Goal: Book appointment/travel/reservation

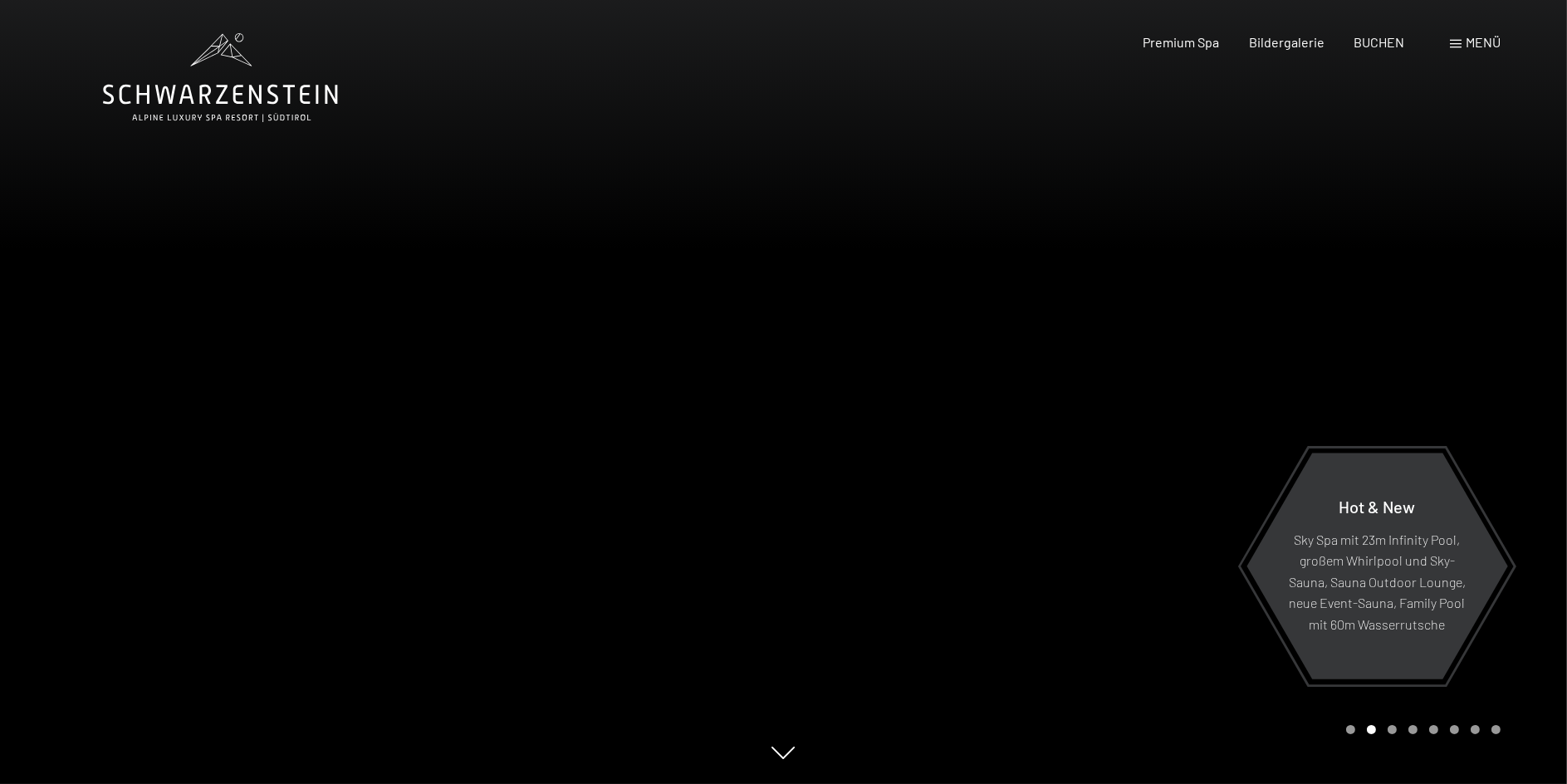
click at [1455, 41] on span at bounding box center [1456, 43] width 12 height 9
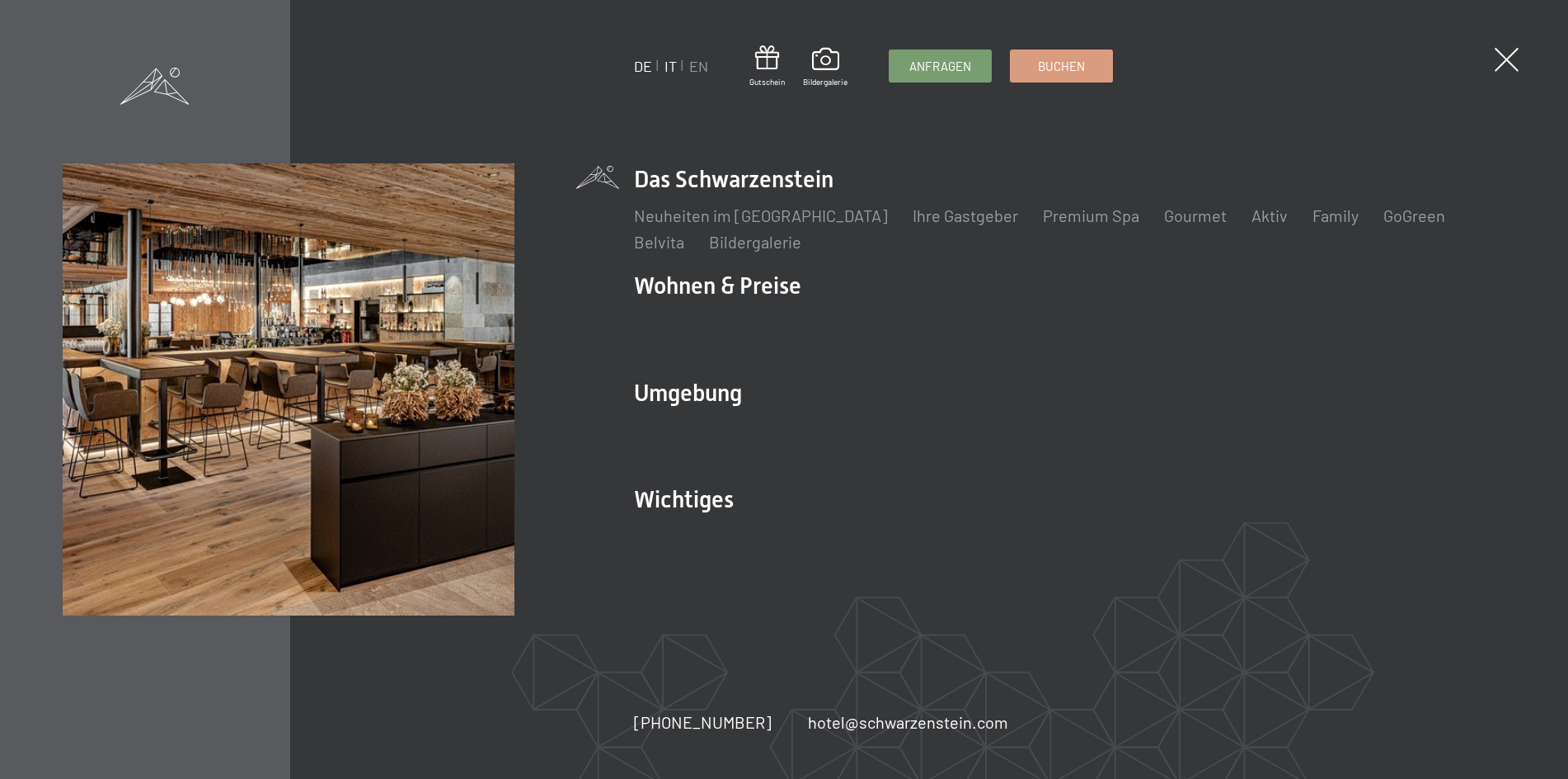
click at [670, 64] on link "IT" at bounding box center [670, 65] width 12 height 18
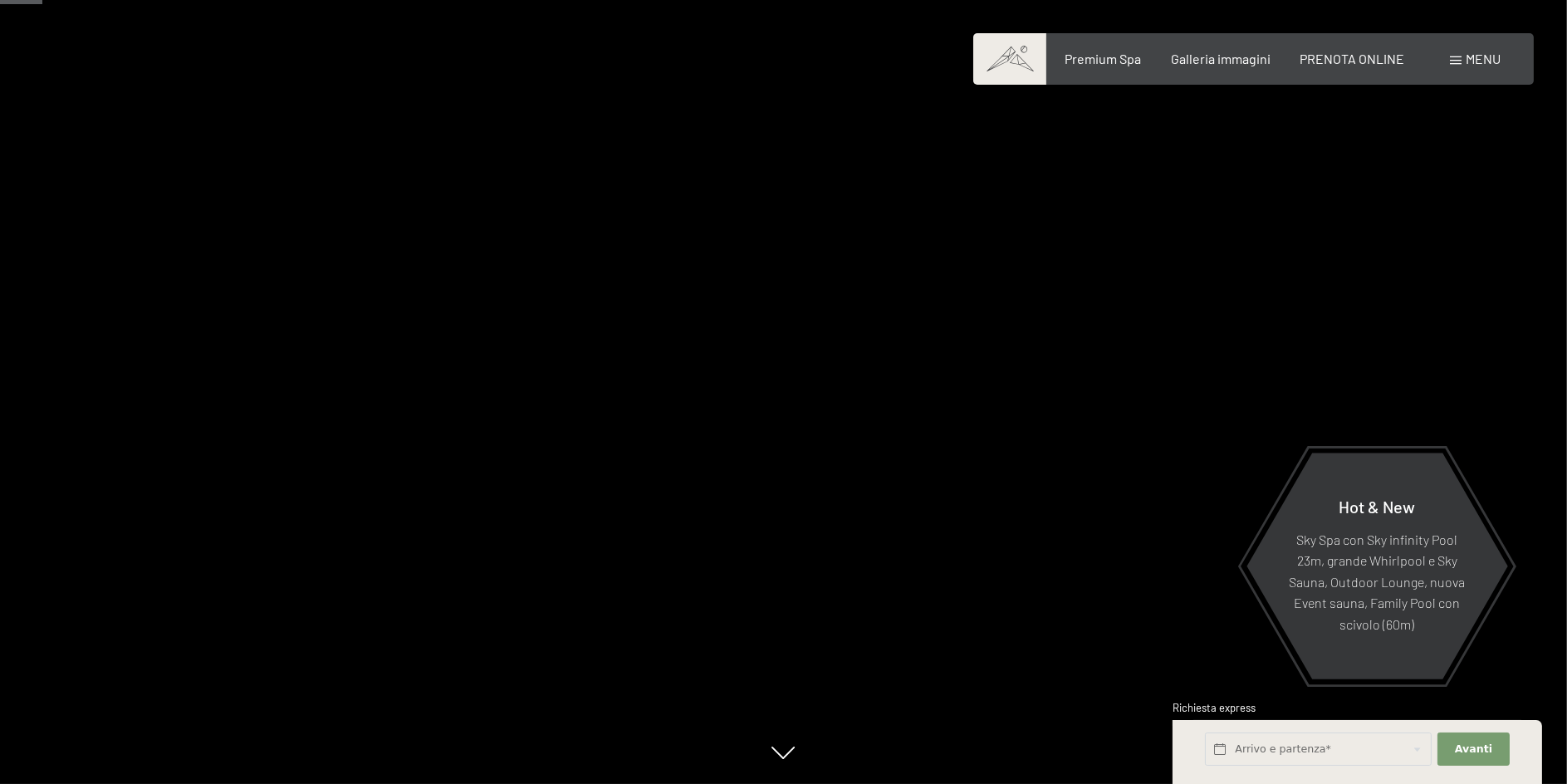
scroll to position [249, 0]
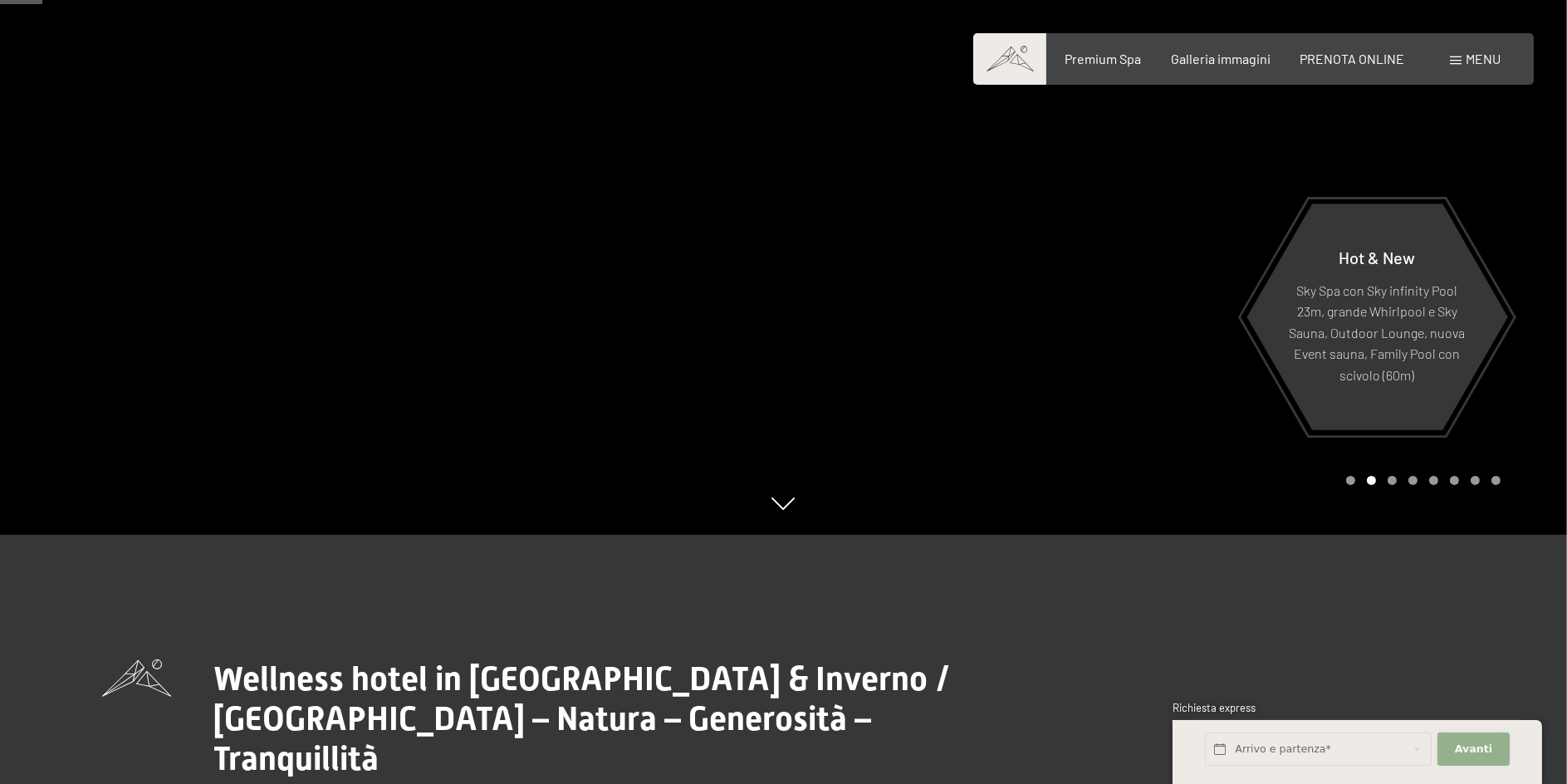
click at [1463, 743] on span "Avanti" at bounding box center [1473, 748] width 38 height 14
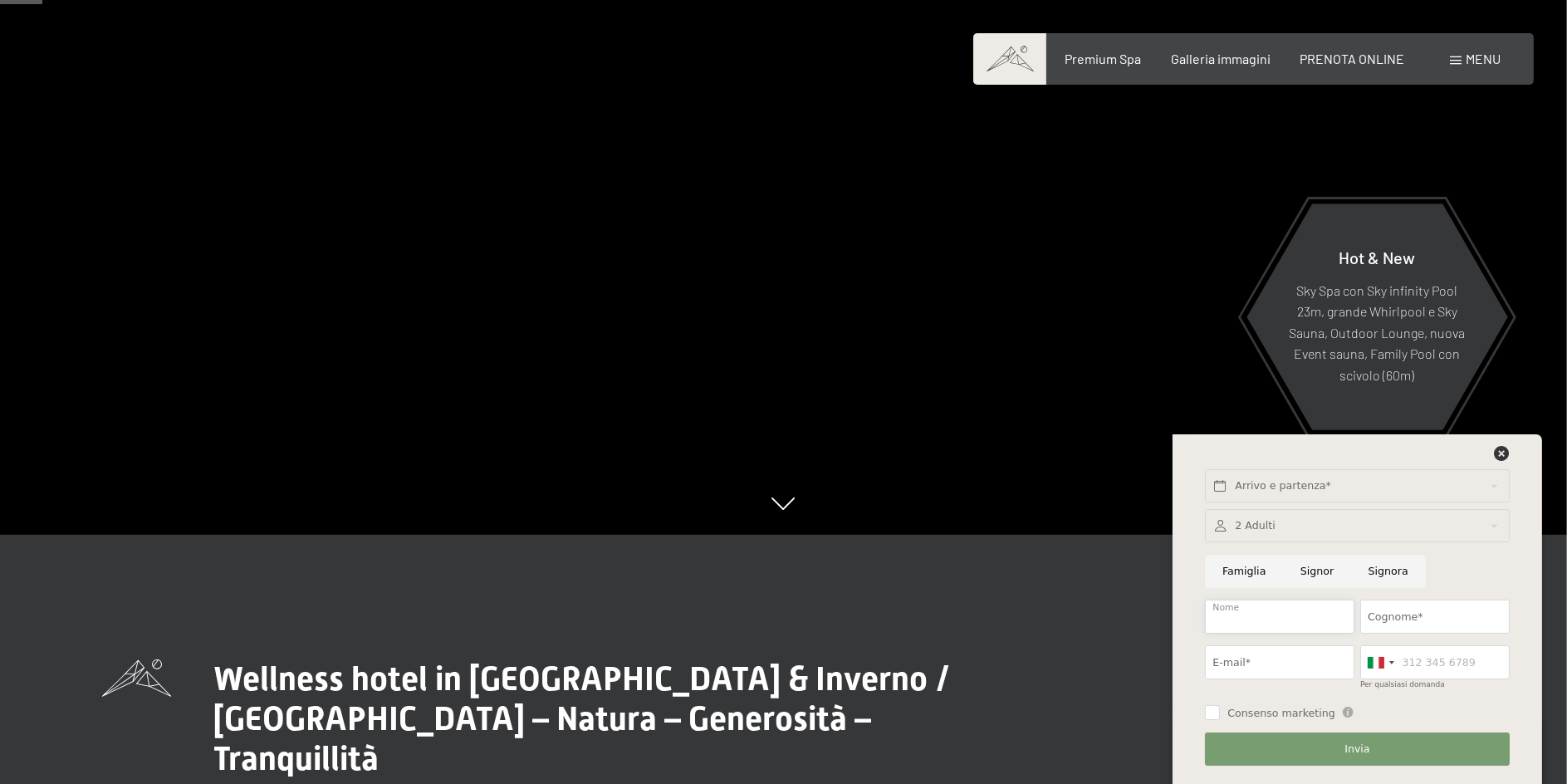
click at [1238, 613] on input "Nome" at bounding box center [1279, 616] width 150 height 34
type input "roberto"
type input "lupi"
type input "roberto@lupiarredamenti.it"
type input "3316688873"
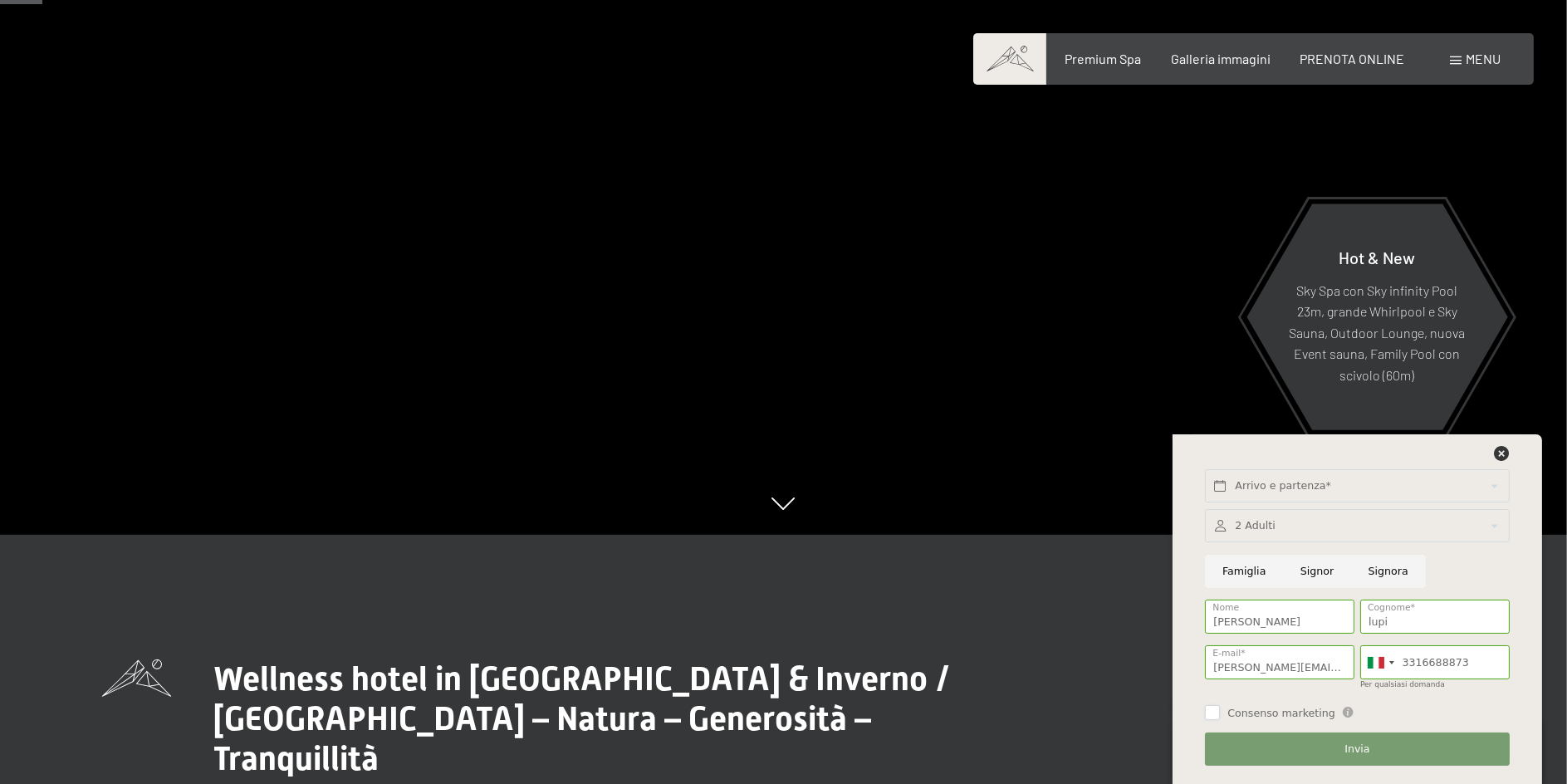
click at [1218, 714] on input "Consenso marketing" at bounding box center [1212, 712] width 14 height 14
checkbox input "true"
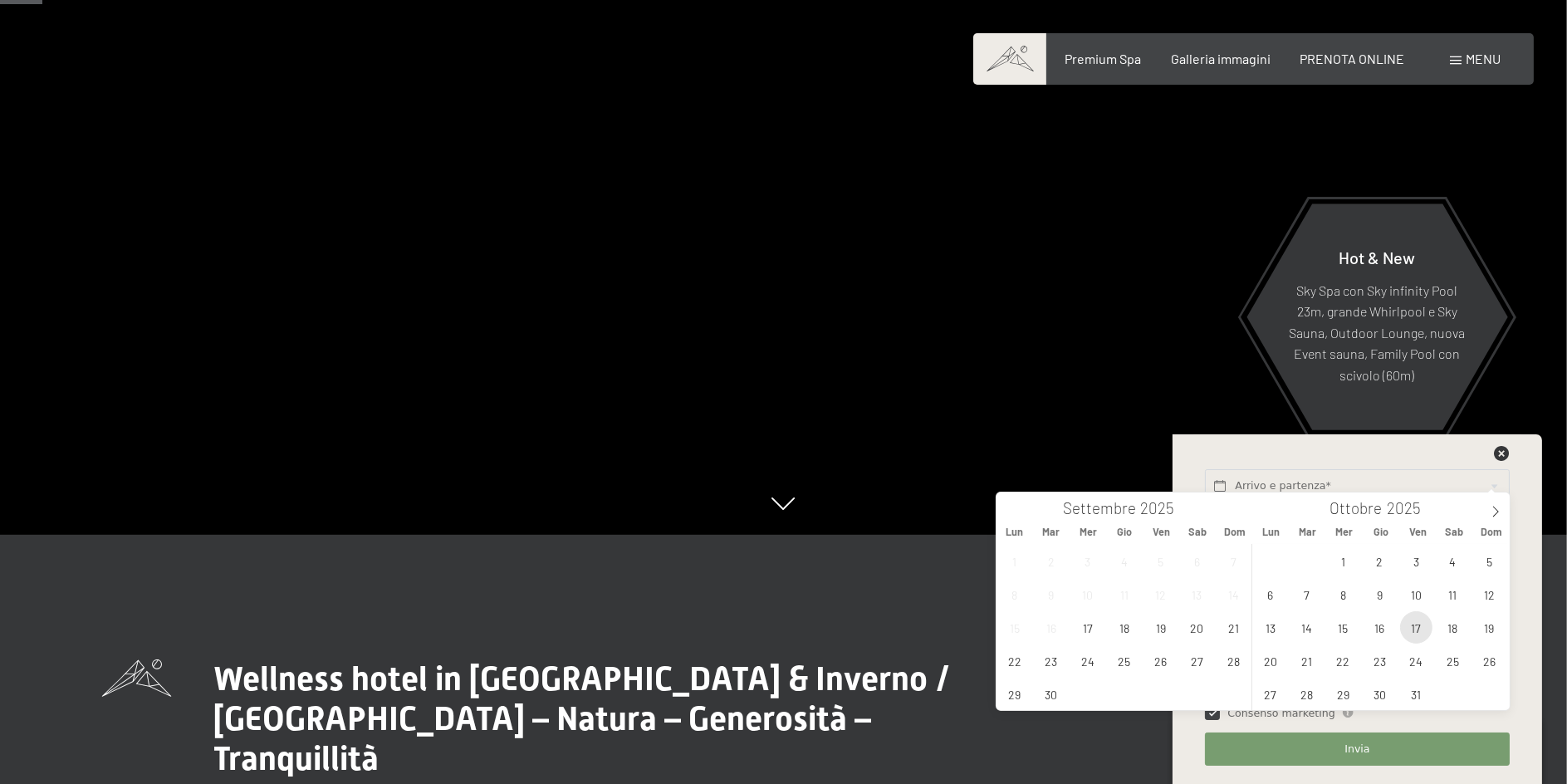
click at [1417, 625] on span "17" at bounding box center [1416, 628] width 33 height 33
click at [1490, 628] on span "19" at bounding box center [1490, 628] width 33 height 33
type input "Ven. 17/10/2025 - Dom. 19/10/2025"
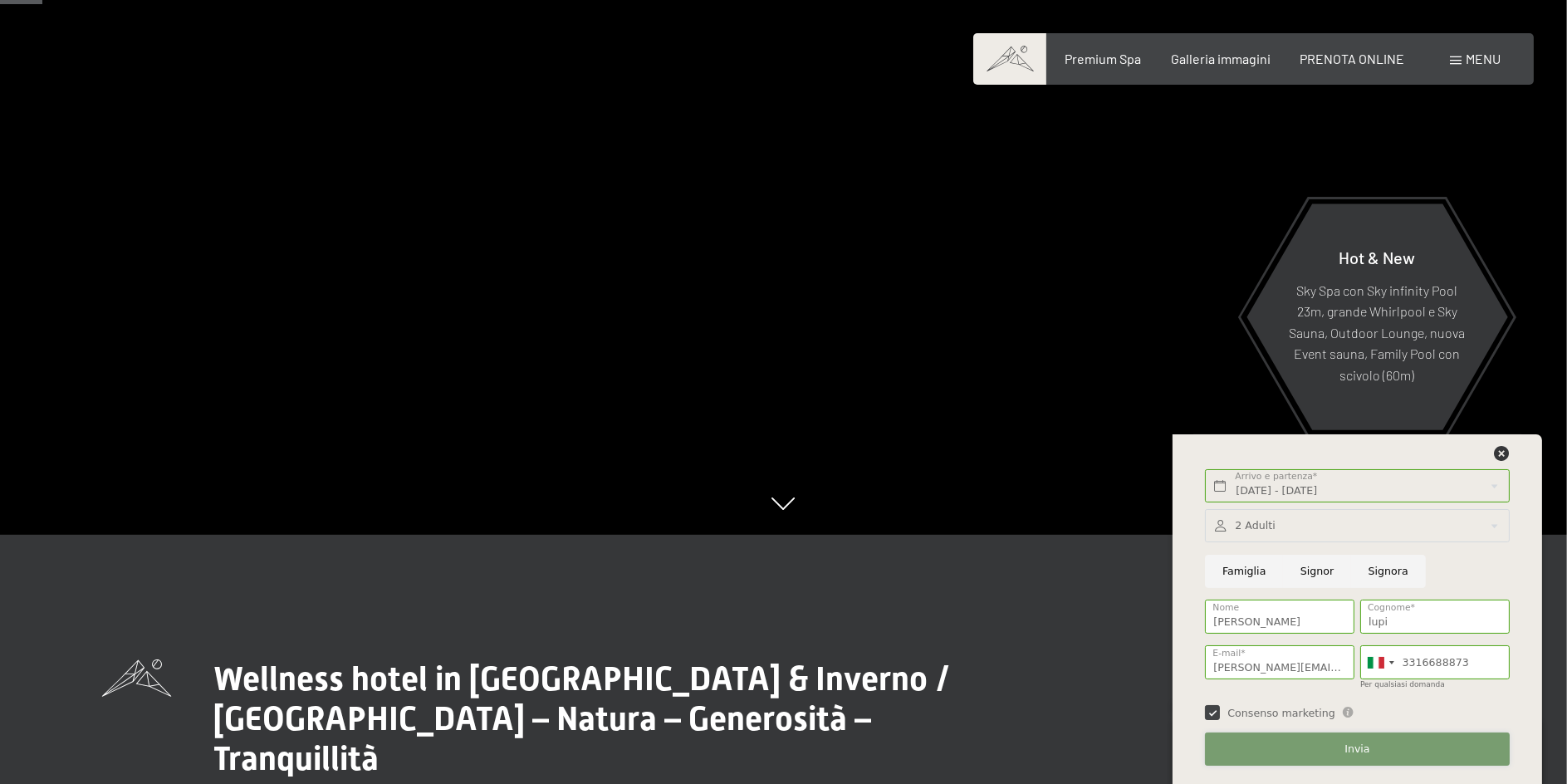
click at [1358, 748] on span "Invia" at bounding box center [1358, 748] width 25 height 14
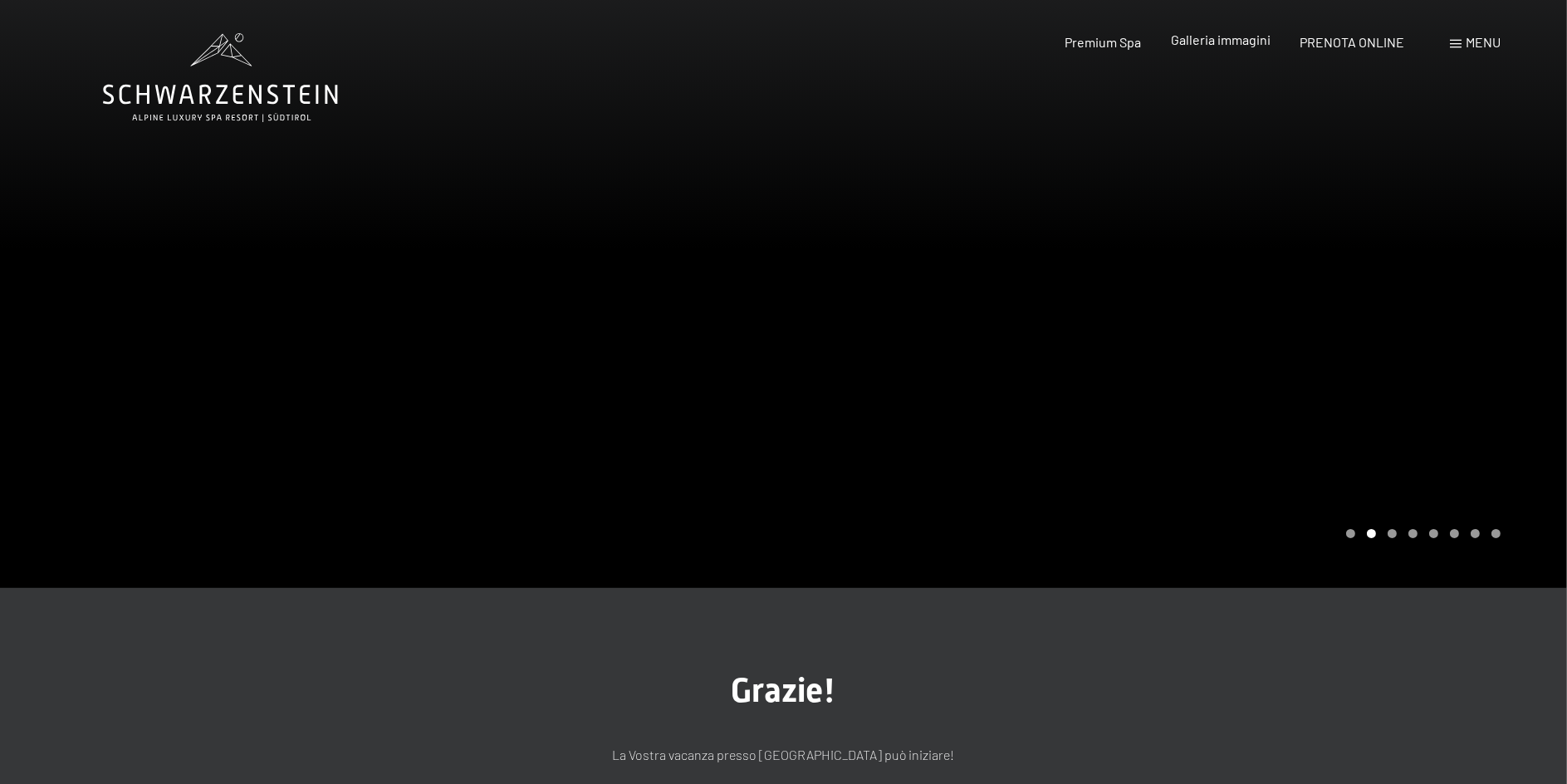
click at [1231, 40] on span "Galleria immagini" at bounding box center [1221, 40] width 99 height 15
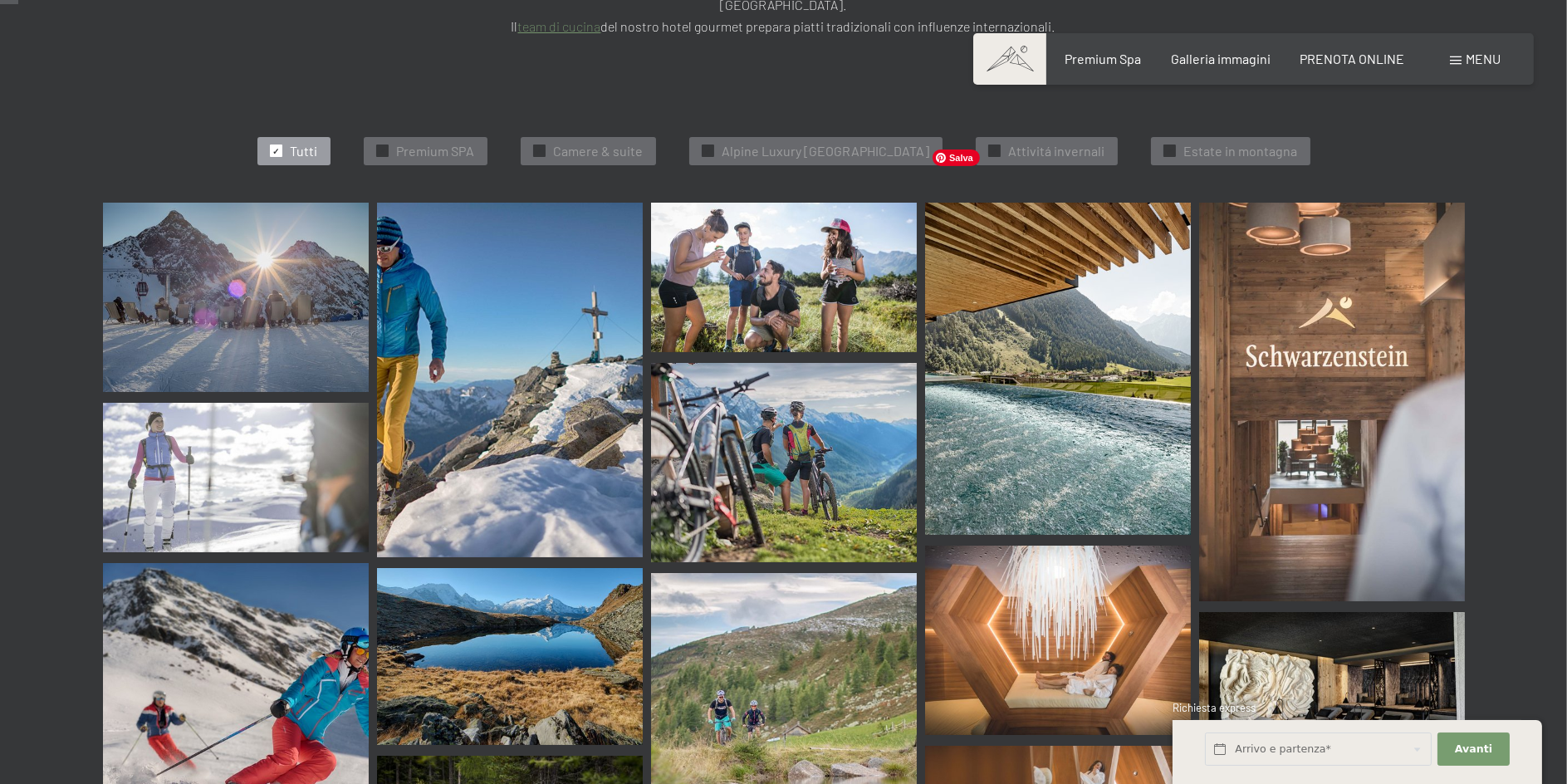
scroll to position [249, 0]
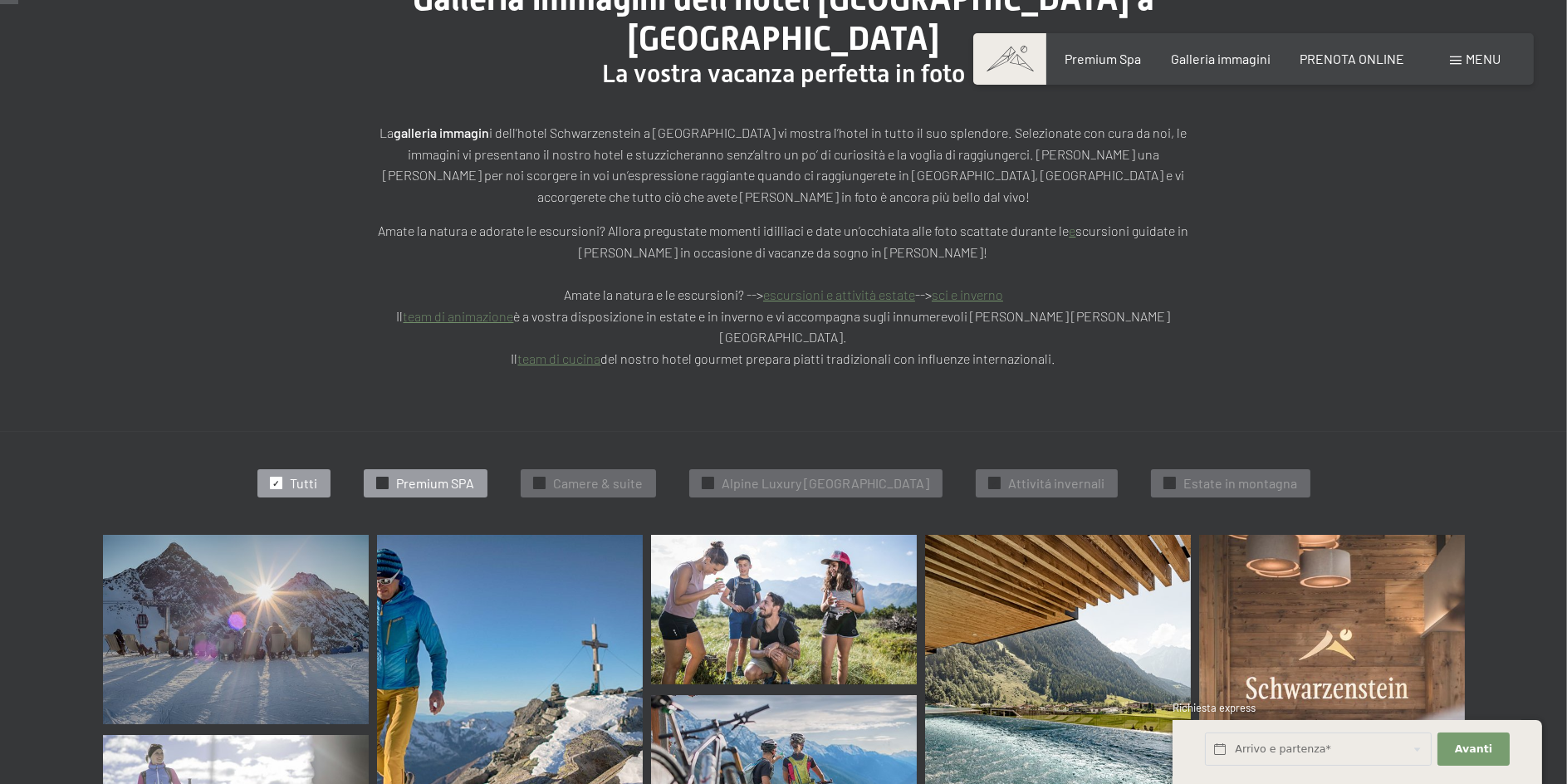
click at [402, 474] on span "Premium SPA" at bounding box center [435, 483] width 78 height 18
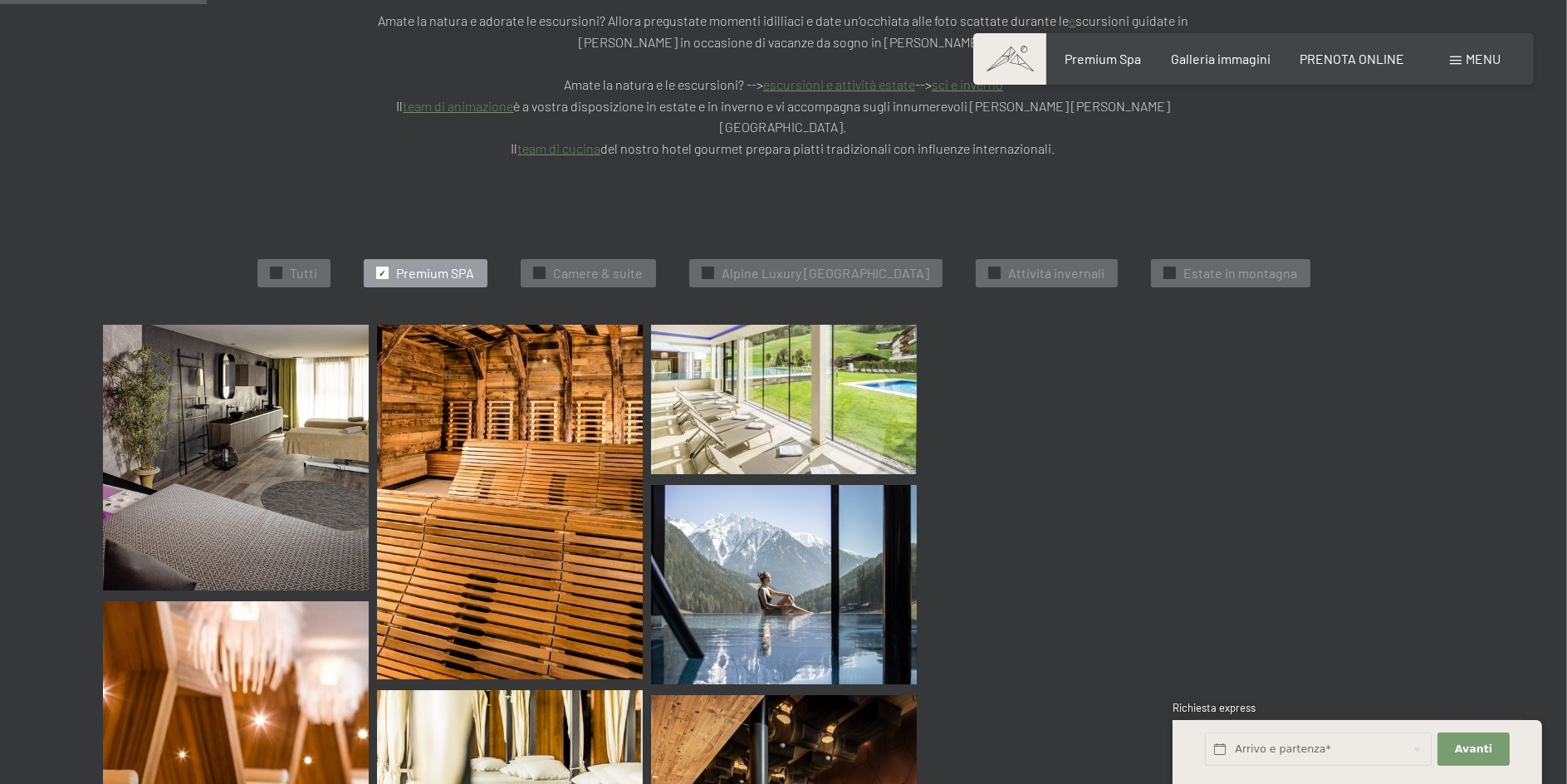
scroll to position [502, 0]
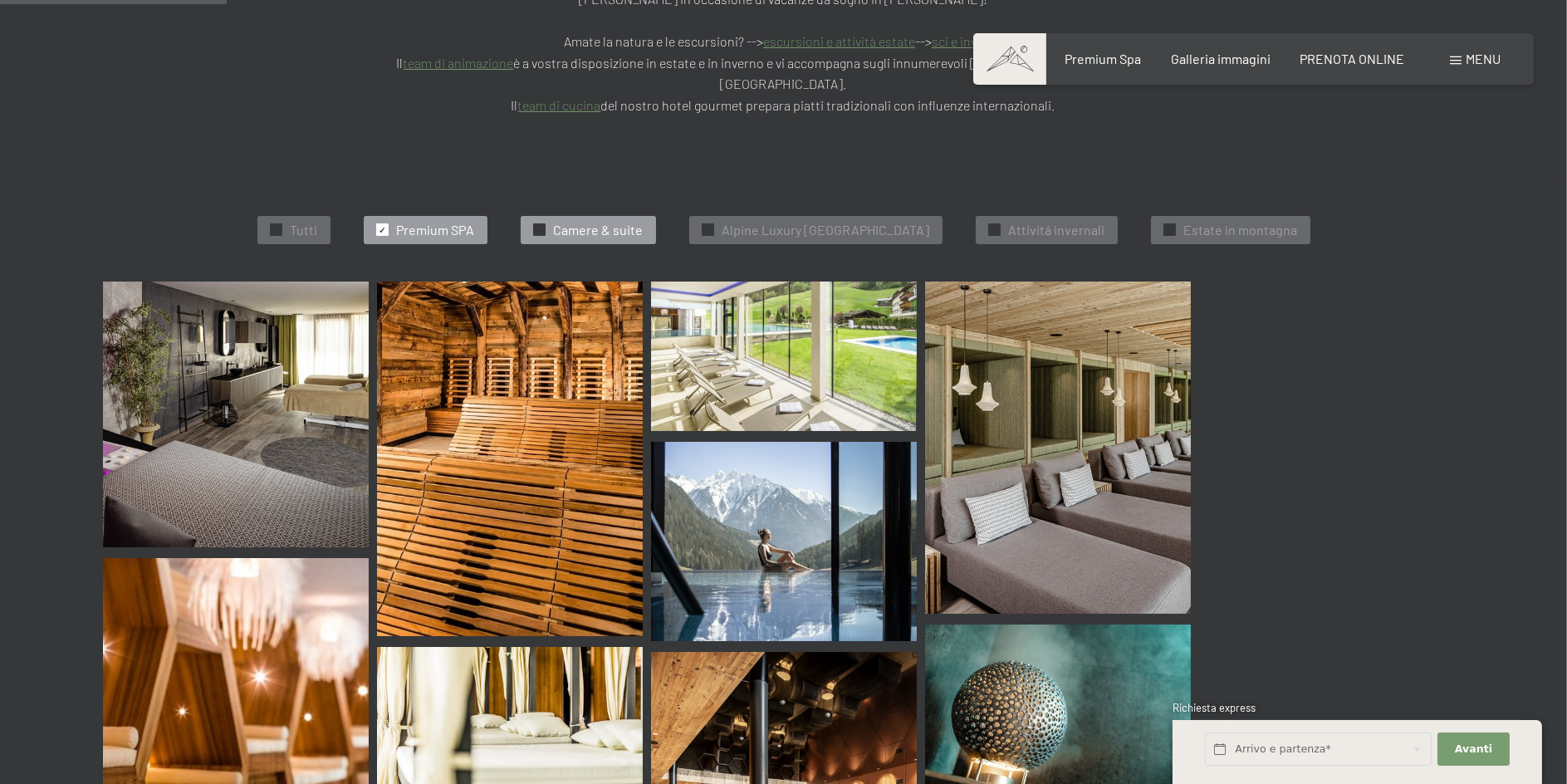
click at [574, 221] on span "Camere & suite" at bounding box center [598, 230] width 90 height 18
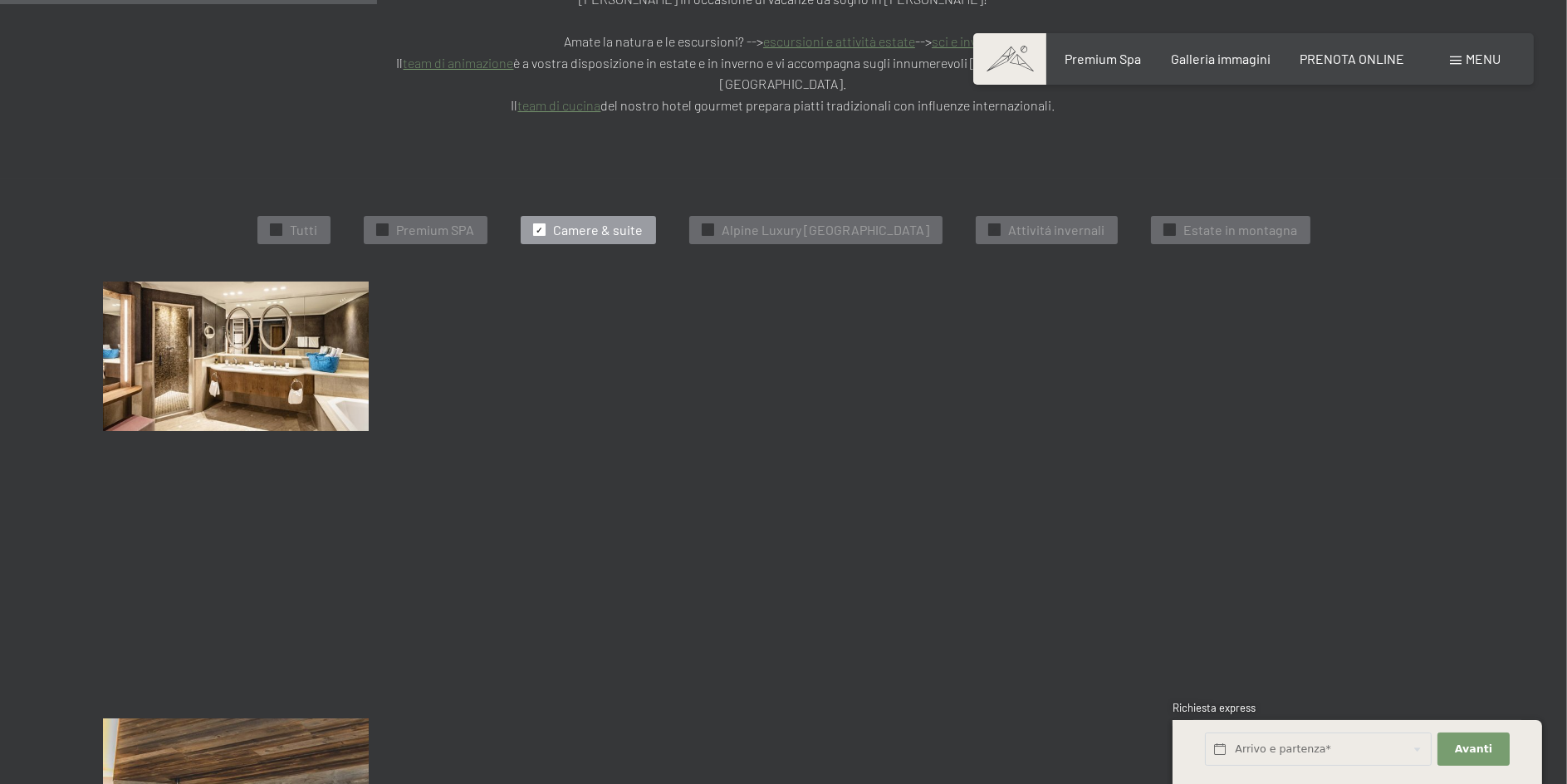
scroll to position [254, 0]
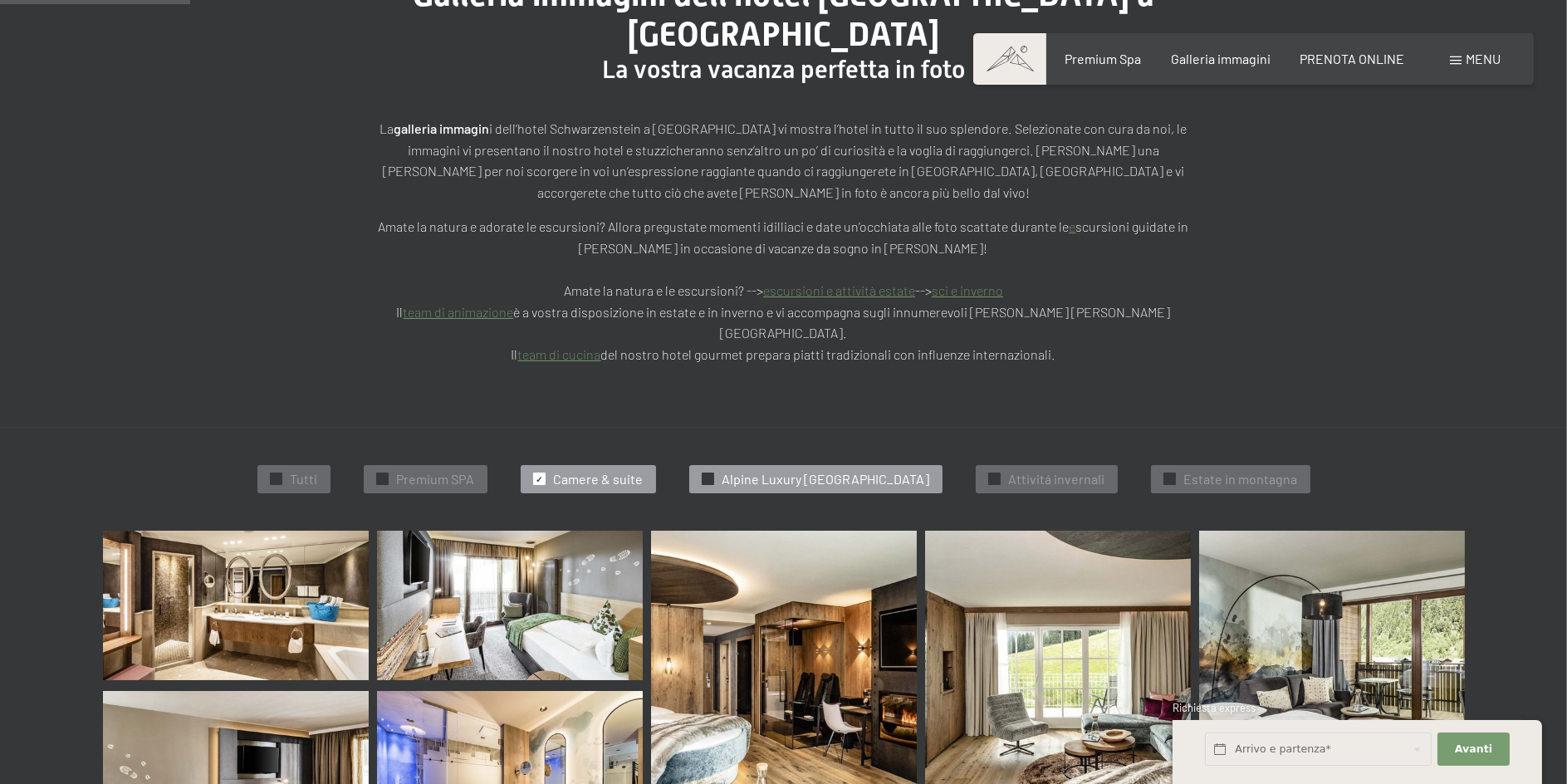
click at [809, 470] on span "Alpine Luxury [GEOGRAPHIC_DATA]" at bounding box center [826, 478] width 207 height 18
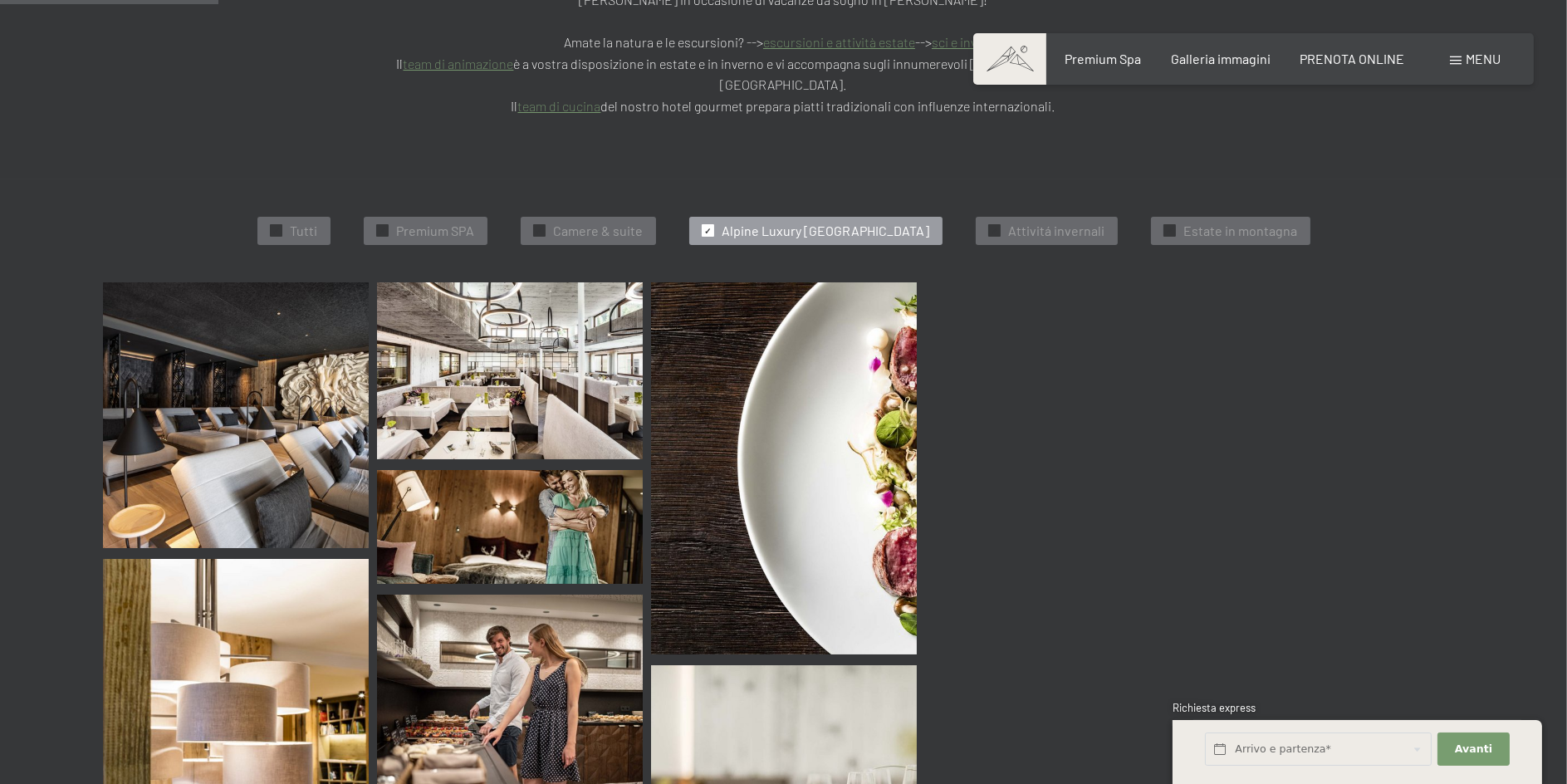
scroll to position [502, 0]
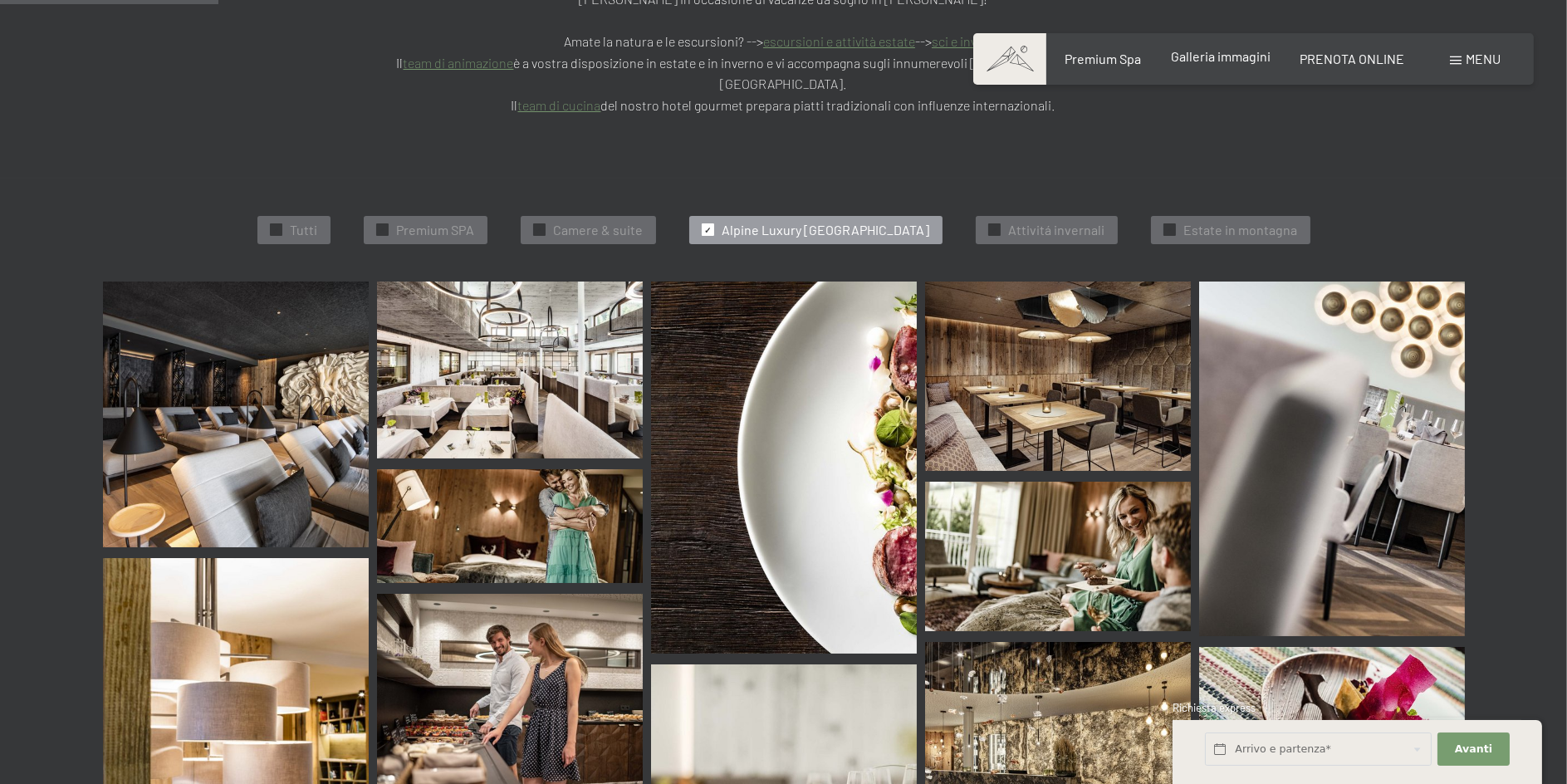
click at [1223, 56] on span "Galleria immagini" at bounding box center [1221, 56] width 99 height 15
click at [1340, 55] on span "PRENOTA ONLINE" at bounding box center [1352, 56] width 104 height 15
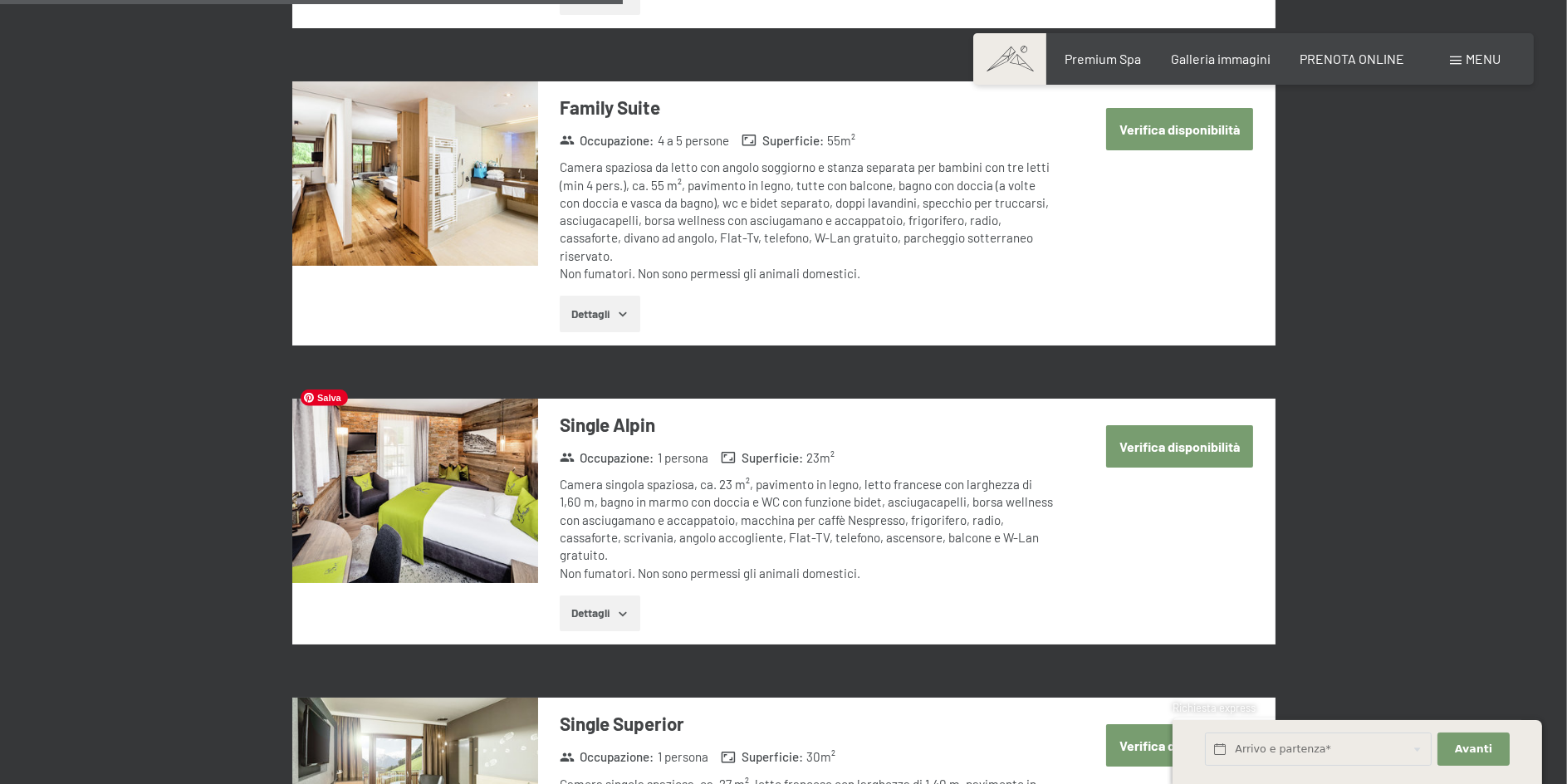
scroll to position [2158, 0]
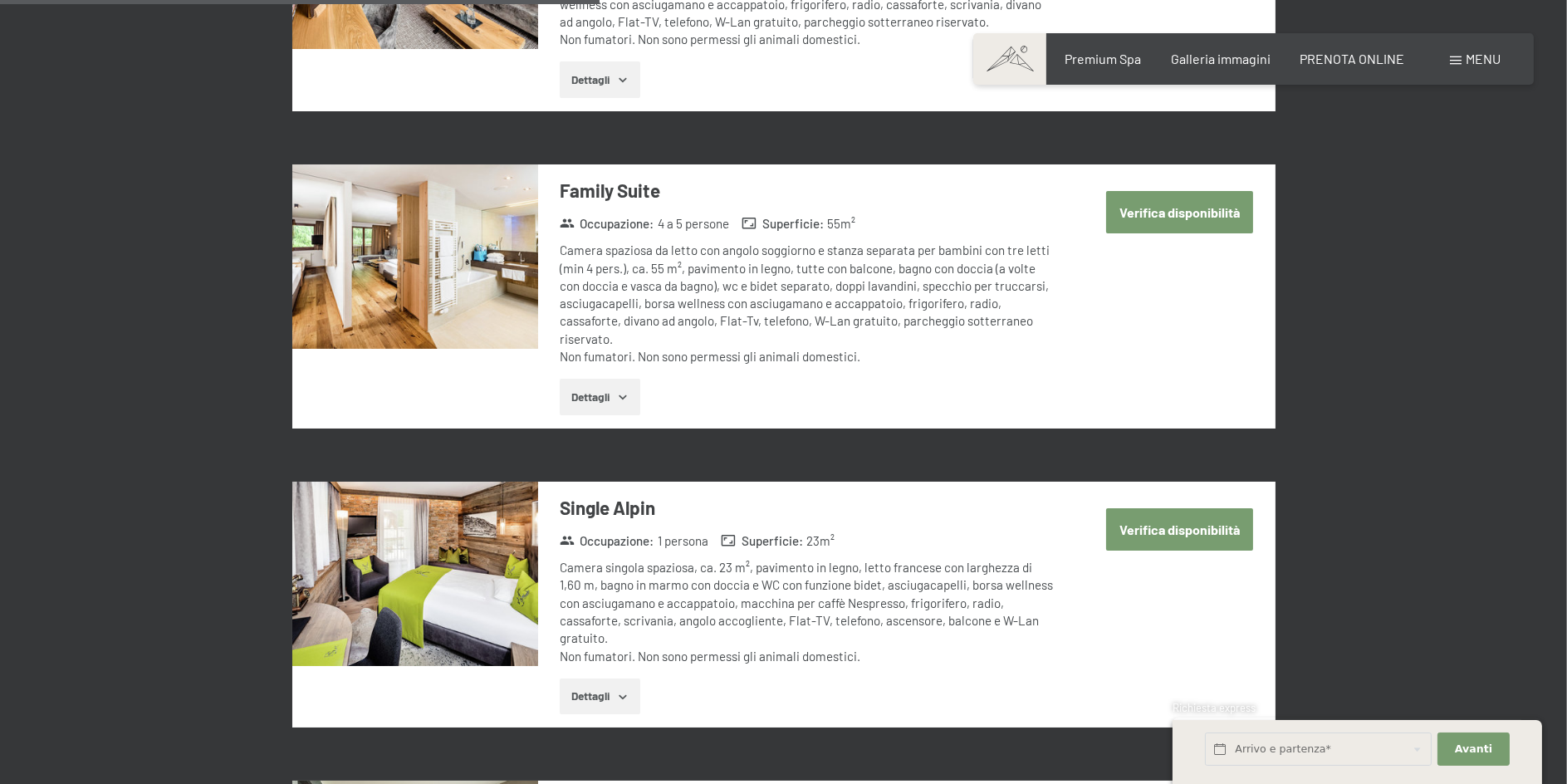
click at [1176, 194] on button "Verifica disponibilità" at bounding box center [1180, 212] width 147 height 42
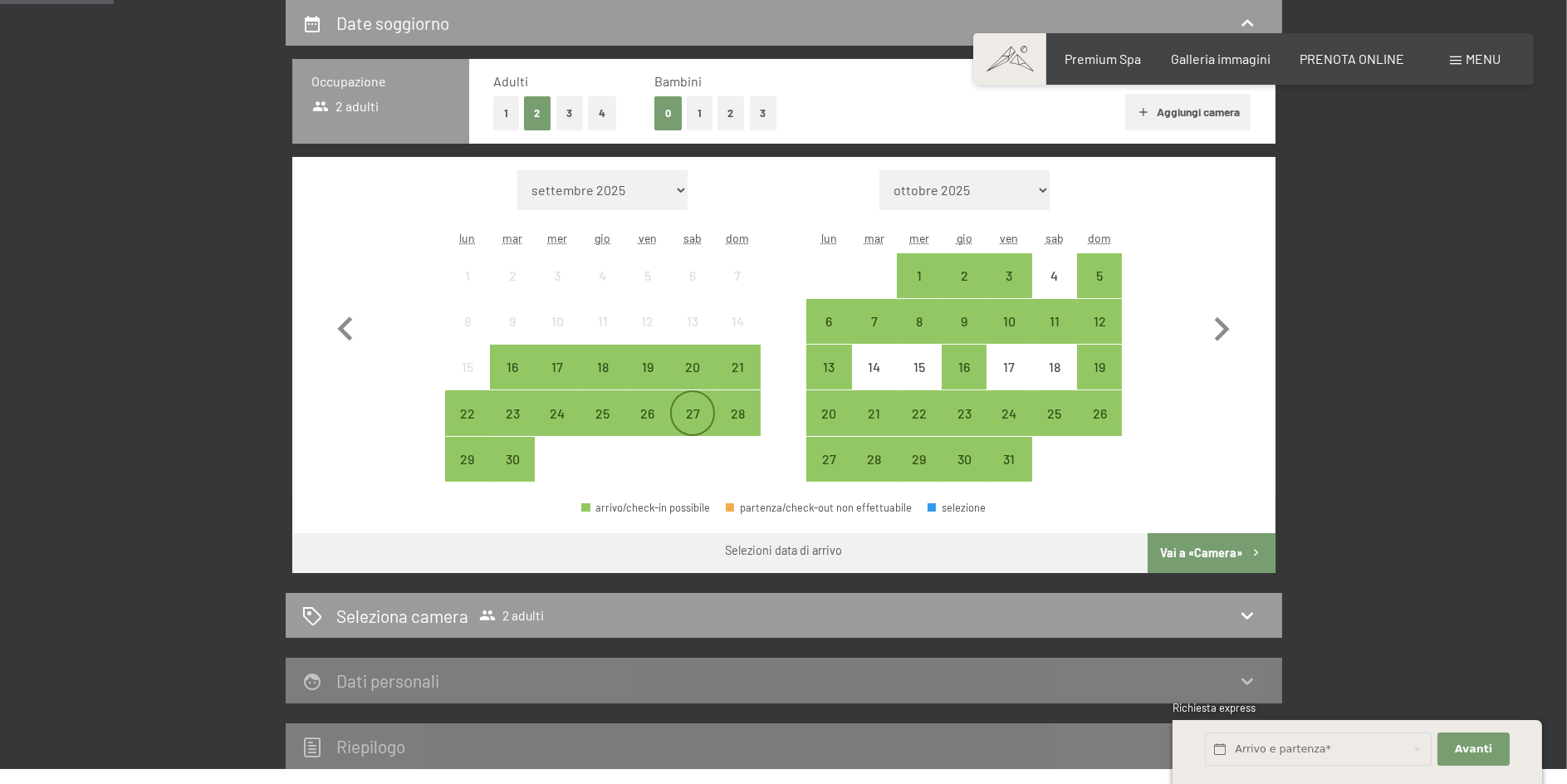
click at [689, 412] on div "27" at bounding box center [692, 427] width 41 height 41
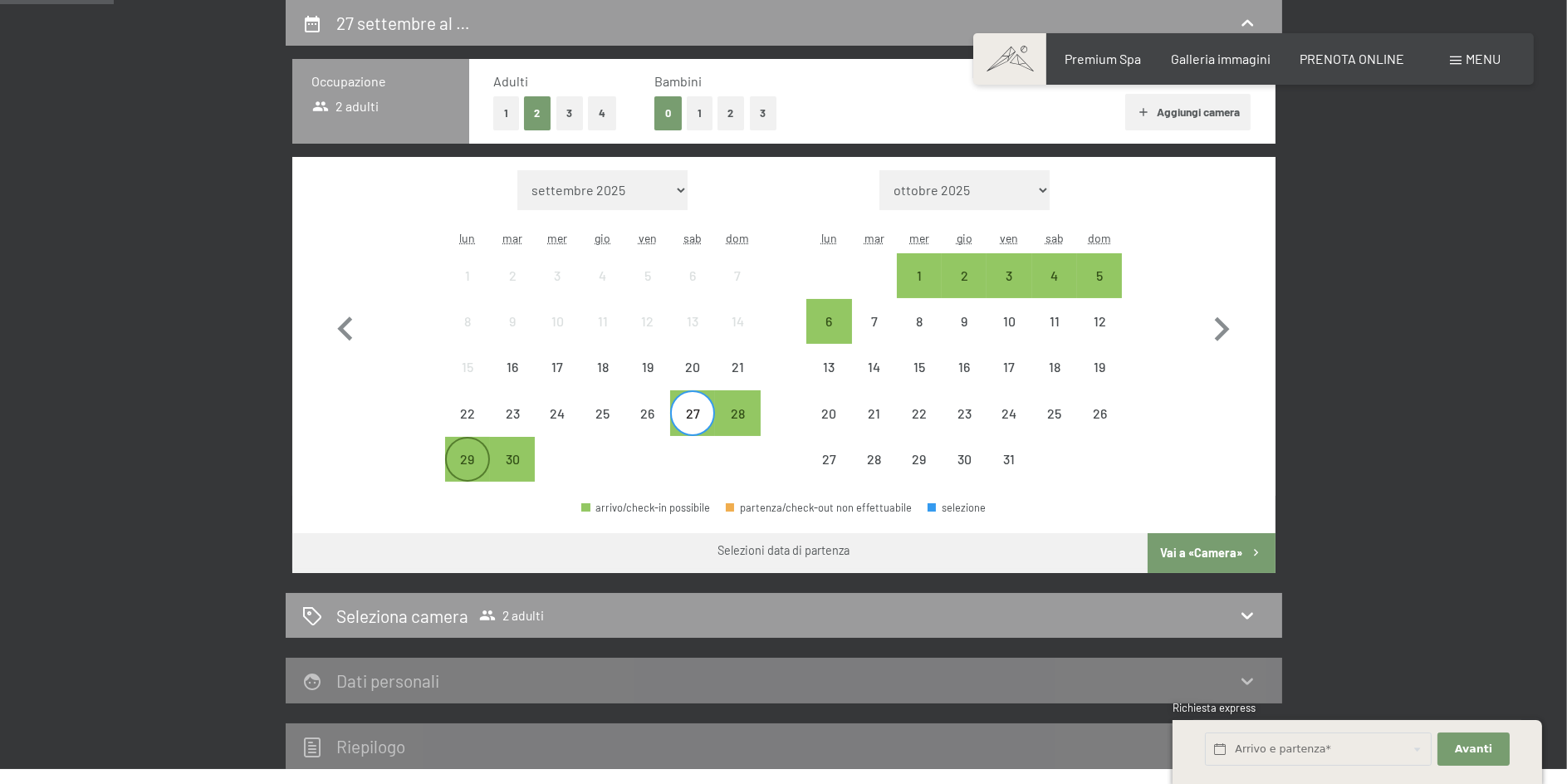
click at [458, 460] on div "29" at bounding box center [467, 473] width 41 height 41
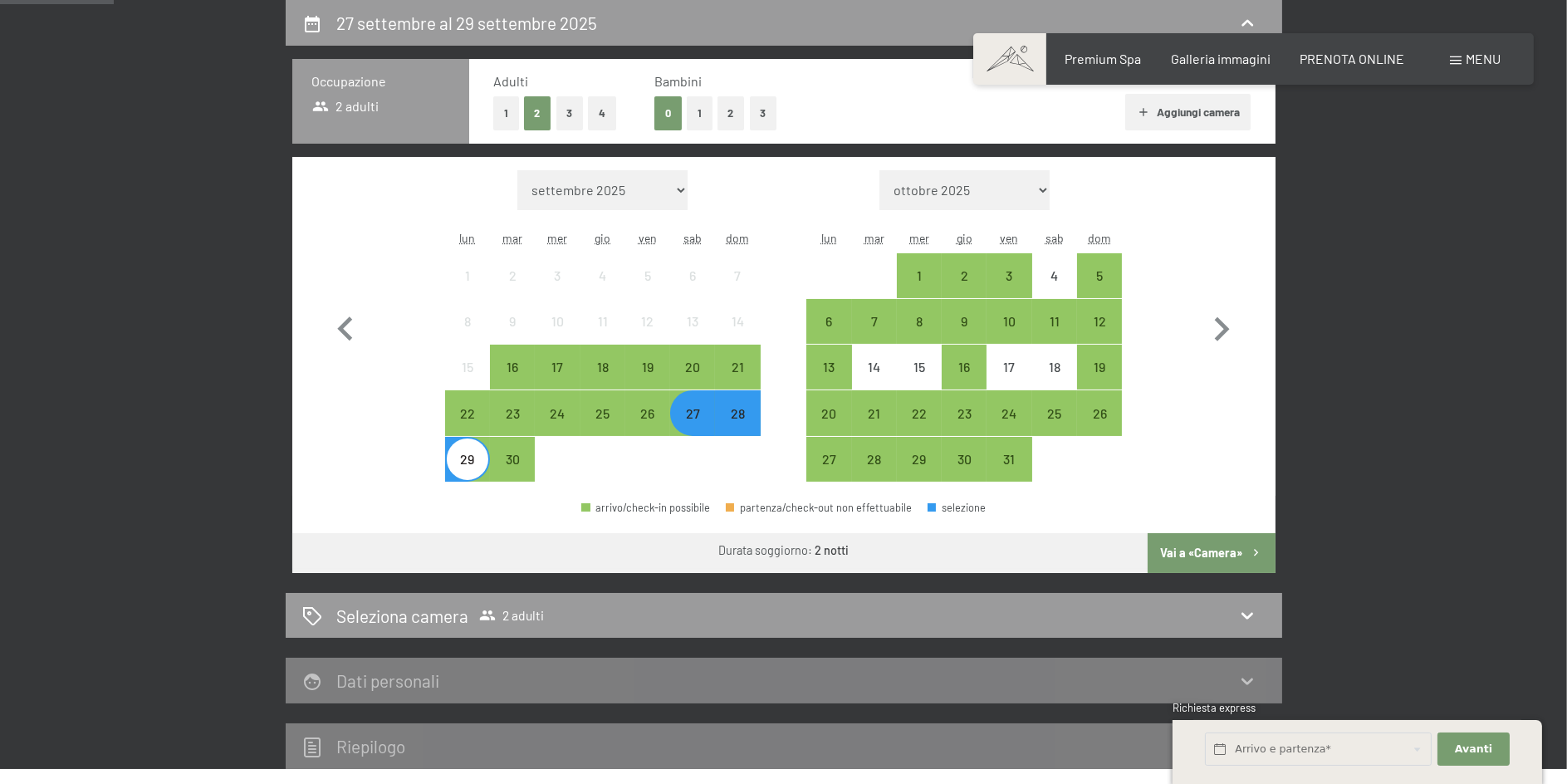
click at [1195, 552] on button "Vai a «Camera»" at bounding box center [1212, 553] width 127 height 40
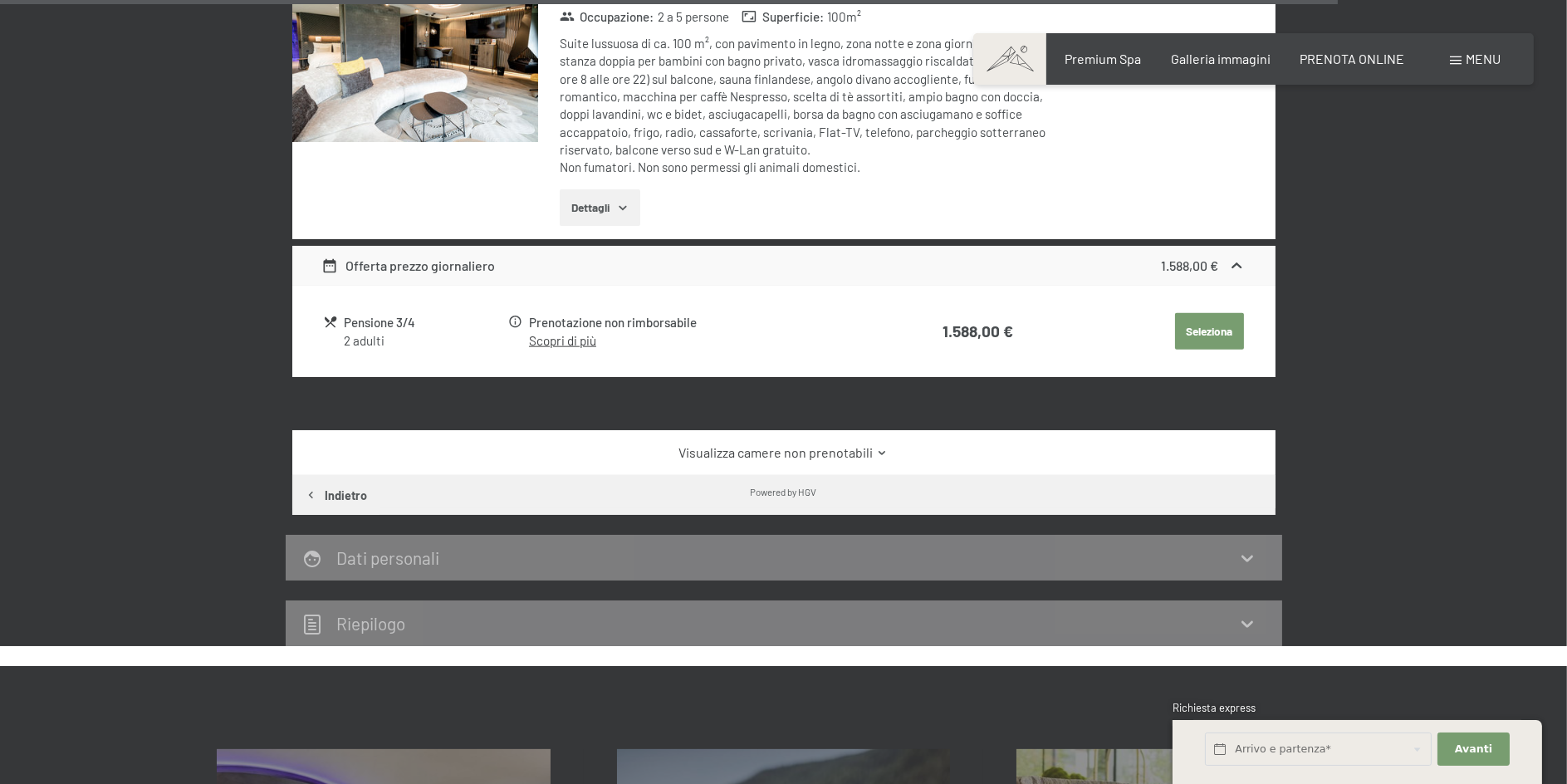
scroll to position [4145, 0]
